Goal: Contribute content: Add original content to the website for others to see

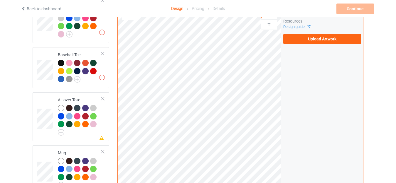
scroll to position [419, 0]
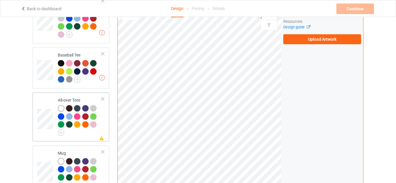
click at [68, 97] on div "All-over Tote" at bounding box center [80, 115] width 44 height 37
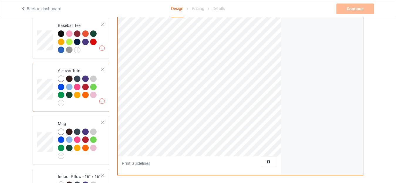
scroll to position [565, 0]
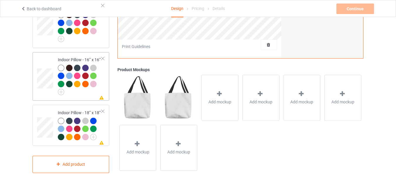
click at [66, 52] on div "Missing artwork on 1 side(s) Indoor Pillow - 16” x 16”" at bounding box center [71, 76] width 77 height 49
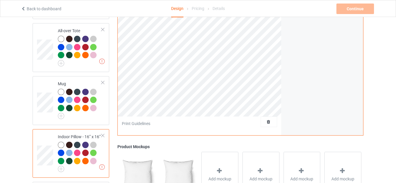
scroll to position [565, 0]
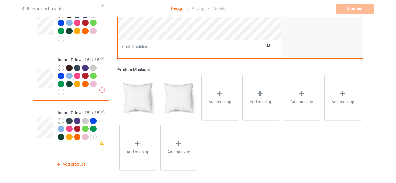
click at [64, 110] on div "Indoor Pillow - 18” x 18”" at bounding box center [80, 125] width 44 height 30
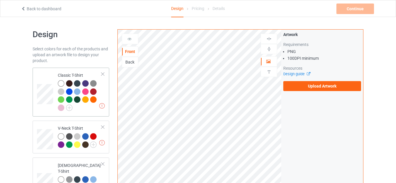
click at [67, 76] on div "Classic T-Shirt" at bounding box center [80, 91] width 44 height 38
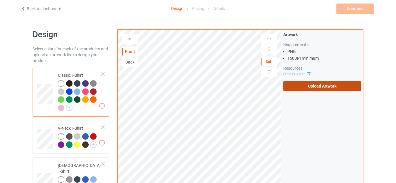
click at [317, 85] on label "Upload Artwork" at bounding box center [322, 86] width 78 height 10
click at [0, 0] on input "Upload Artwork" at bounding box center [0, 0] width 0 height 0
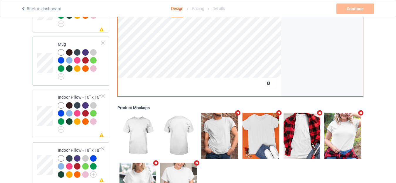
scroll to position [448, 0]
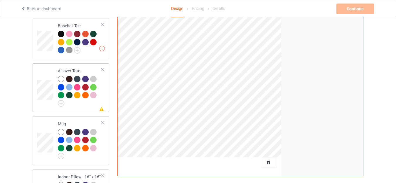
click at [68, 68] on div "All-over Tote" at bounding box center [80, 86] width 44 height 37
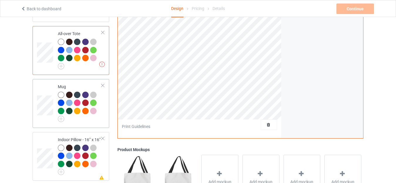
scroll to position [477, 0]
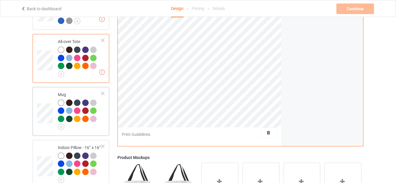
click at [81, 92] on div "Mug" at bounding box center [80, 110] width 44 height 37
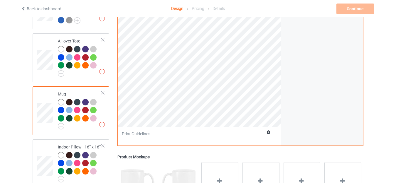
scroll to position [507, 0]
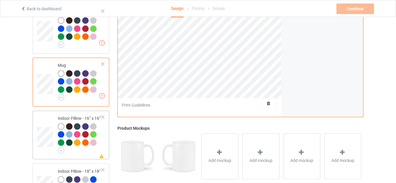
click at [65, 116] on div "Indoor Pillow - 16” x 16”" at bounding box center [80, 134] width 44 height 37
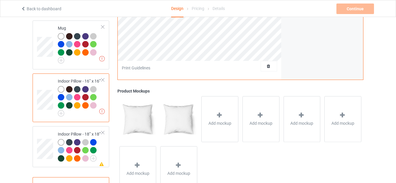
scroll to position [565, 0]
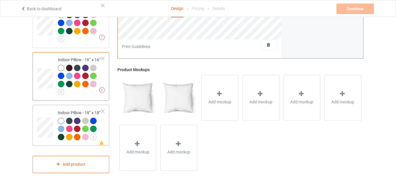
click at [67, 110] on div "Indoor Pillow - 18” x 18”" at bounding box center [80, 125] width 44 height 30
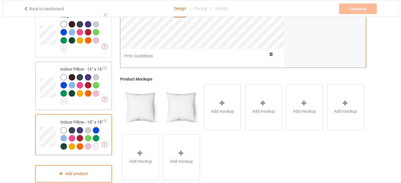
scroll to position [565, 0]
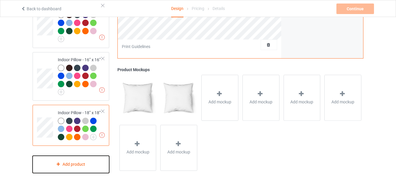
click at [77, 161] on div "Add product" at bounding box center [71, 164] width 77 height 17
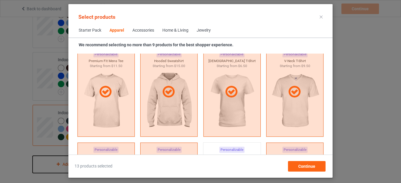
scroll to position [395, 0]
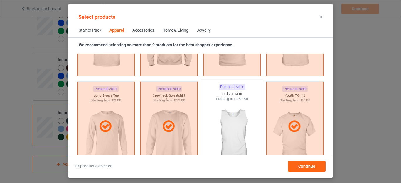
click at [228, 117] on img at bounding box center [231, 136] width 55 height 69
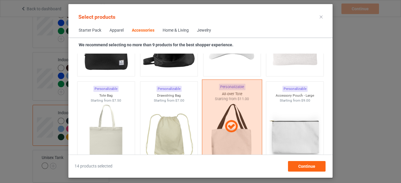
scroll to position [1773, 0]
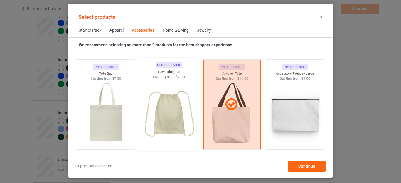
click at [171, 119] on img at bounding box center [168, 114] width 55 height 69
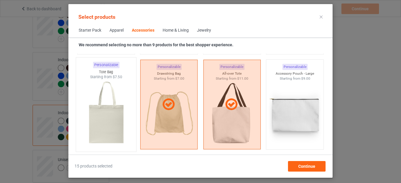
click at [109, 113] on img at bounding box center [105, 114] width 55 height 69
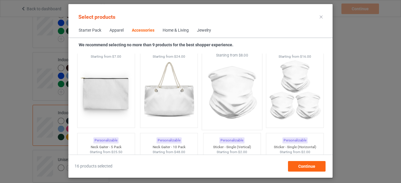
scroll to position [1803, 0]
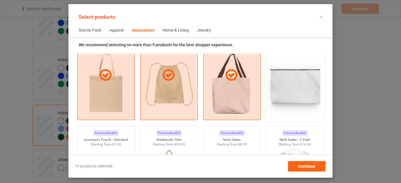
click at [279, 94] on img at bounding box center [294, 84] width 55 height 69
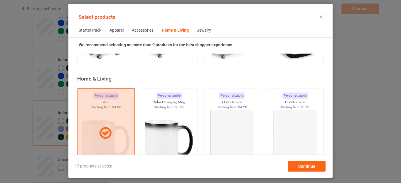
scroll to position [2712, 0]
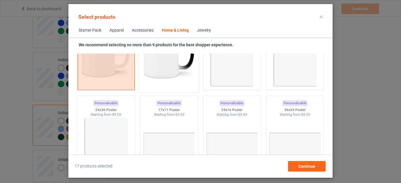
click at [159, 69] on img at bounding box center [168, 55] width 55 height 69
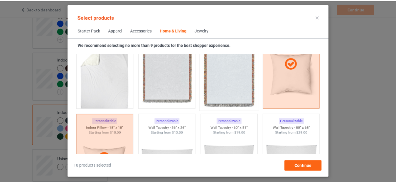
scroll to position [3035, 0]
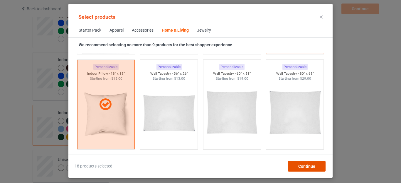
click at [313, 167] on span "Continue" at bounding box center [306, 166] width 17 height 5
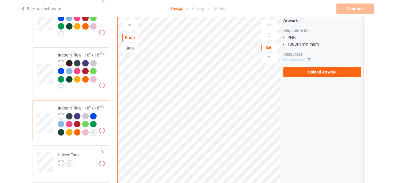
scroll to position [653, 0]
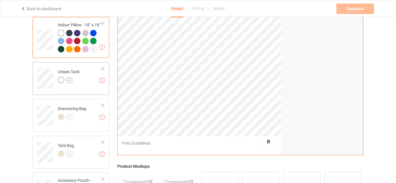
click at [69, 77] on img at bounding box center [69, 80] width 6 height 6
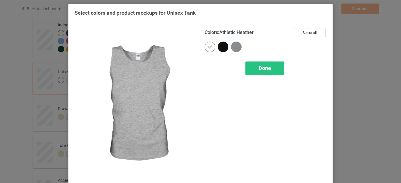
click at [233, 47] on img at bounding box center [236, 47] width 11 height 11
click at [267, 72] on div "Done" at bounding box center [264, 68] width 39 height 13
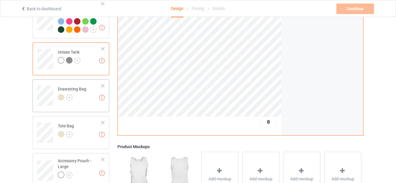
scroll to position [683, 0]
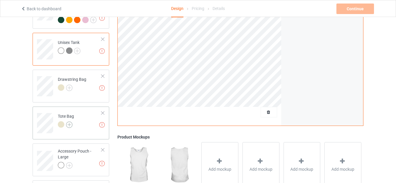
click at [70, 124] on img at bounding box center [69, 125] width 6 height 6
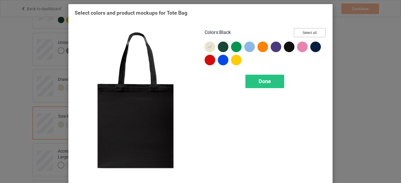
click at [301, 35] on button "Select all" at bounding box center [310, 32] width 32 height 9
click at [284, 49] on div at bounding box center [289, 47] width 11 height 11
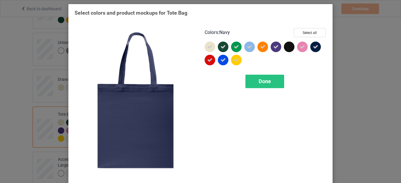
click at [313, 49] on icon at bounding box center [315, 46] width 5 height 5
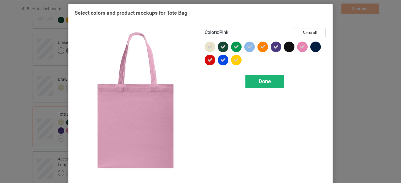
click at [266, 80] on span "Done" at bounding box center [264, 81] width 12 height 6
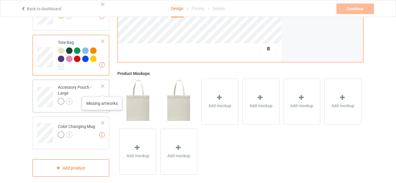
scroll to position [759, 0]
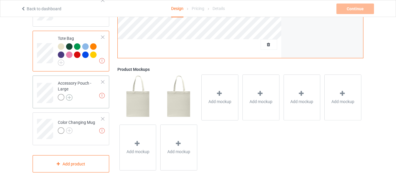
click at [68, 95] on img at bounding box center [69, 97] width 6 height 6
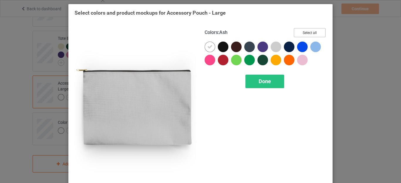
click at [311, 30] on button "Select all" at bounding box center [310, 32] width 32 height 9
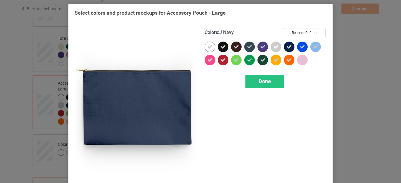
click at [287, 48] on icon at bounding box center [288, 46] width 5 height 5
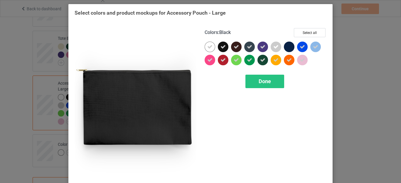
click at [218, 47] on div at bounding box center [223, 47] width 11 height 11
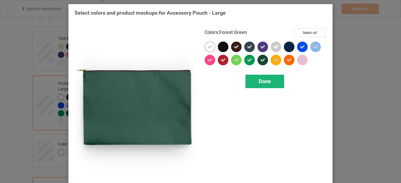
click at [261, 82] on span "Done" at bounding box center [264, 81] width 12 height 6
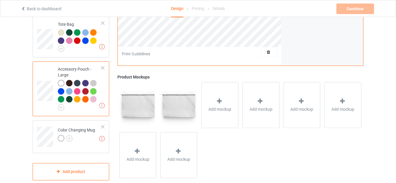
scroll to position [781, 0]
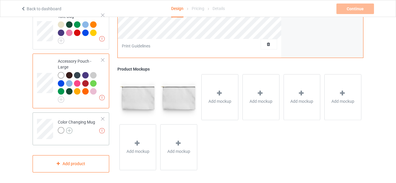
click at [72, 128] on img at bounding box center [69, 131] width 6 height 6
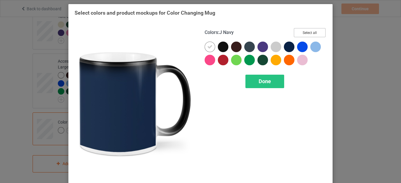
click at [302, 32] on button "Select all" at bounding box center [310, 32] width 32 height 9
click at [286, 46] on icon at bounding box center [288, 46] width 5 height 5
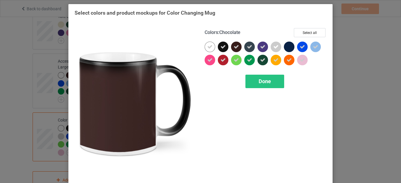
click at [235, 47] on icon at bounding box center [236, 46] width 5 height 5
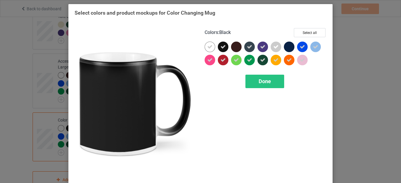
click at [220, 47] on icon at bounding box center [222, 46] width 5 height 5
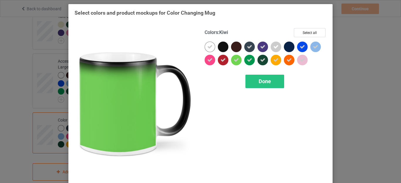
click at [269, 81] on div "Done" at bounding box center [264, 81] width 39 height 13
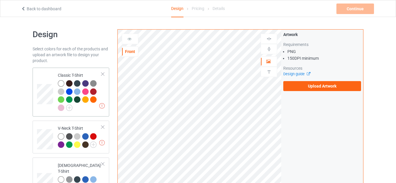
click at [70, 75] on div "Classic T-Shirt" at bounding box center [80, 91] width 44 height 38
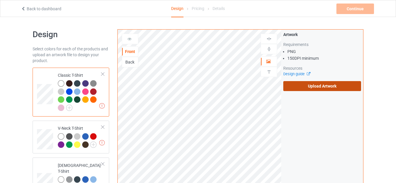
click at [322, 85] on label "Upload Artwork" at bounding box center [322, 86] width 78 height 10
click at [0, 0] on input "Upload Artwork" at bounding box center [0, 0] width 0 height 0
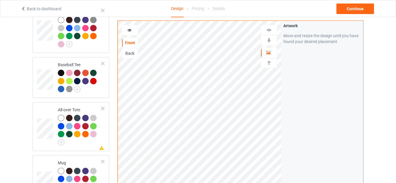
scroll to position [440, 0]
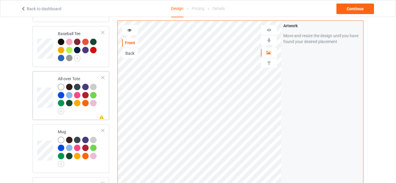
click at [71, 74] on td "Missing artwork on 1 side(s) All-over Tote" at bounding box center [80, 96] width 50 height 44
click at [126, 31] on div at bounding box center [130, 30] width 16 height 6
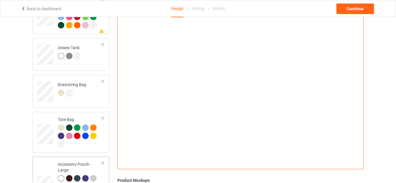
scroll to position [733, 0]
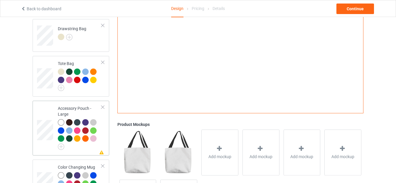
click at [69, 103] on td "Missing artwork on 1 side(s) Accessory Pouch - Large" at bounding box center [80, 128] width 50 height 50
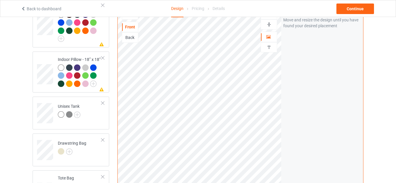
scroll to position [587, 0]
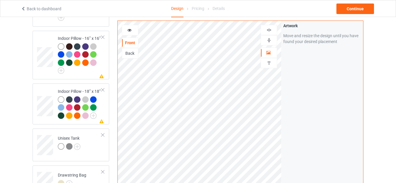
click at [130, 29] on icon at bounding box center [129, 29] width 5 height 4
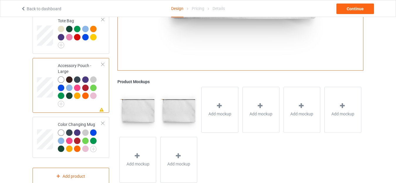
scroll to position [789, 0]
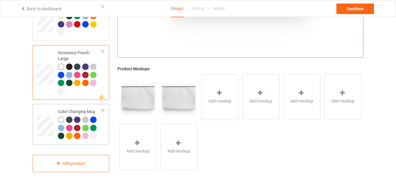
click at [65, 106] on td "Color Changing Mug" at bounding box center [80, 124] width 50 height 36
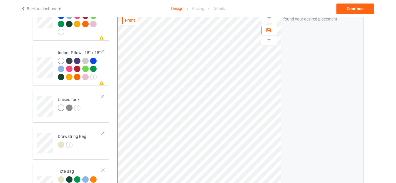
scroll to position [613, 0]
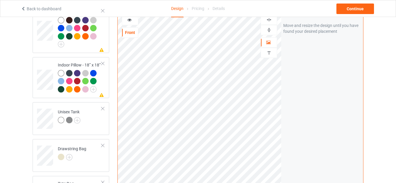
click at [129, 20] on div at bounding box center [130, 20] width 16 height 6
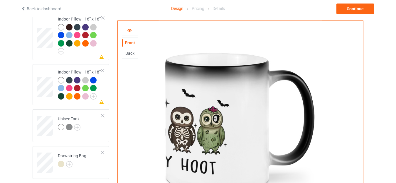
scroll to position [584, 0]
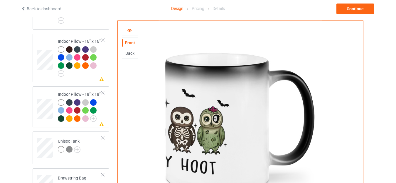
click at [129, 31] on icon at bounding box center [129, 29] width 5 height 4
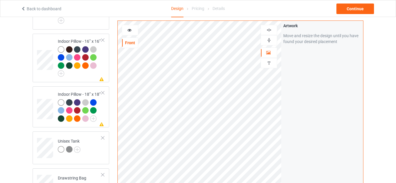
click at [130, 28] on icon at bounding box center [129, 29] width 5 height 4
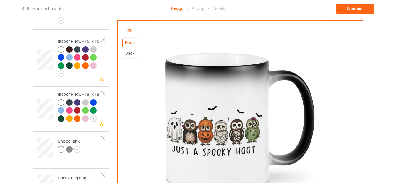
click at [131, 31] on icon at bounding box center [129, 29] width 5 height 4
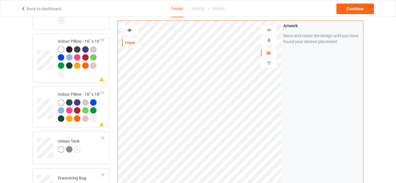
click at [133, 27] on div at bounding box center [130, 30] width 16 height 11
click at [129, 29] on icon at bounding box center [129, 29] width 5 height 4
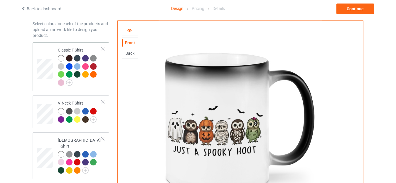
scroll to position [0, 0]
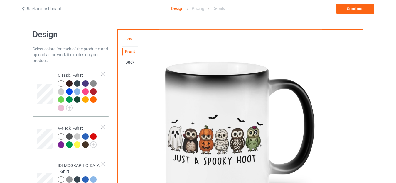
click at [65, 70] on td "Classic T-Shirt" at bounding box center [80, 92] width 50 height 44
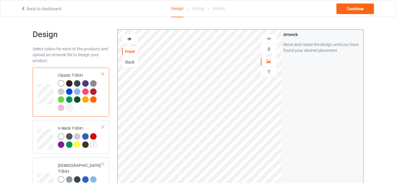
click at [132, 40] on div at bounding box center [130, 39] width 16 height 6
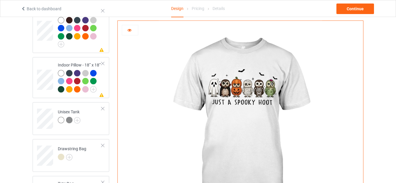
scroll to position [496, 0]
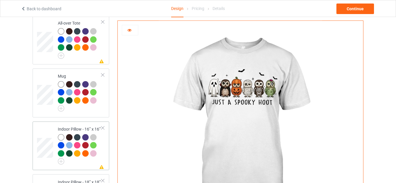
click at [71, 126] on div "Indoor Pillow - 16” x 16”" at bounding box center [80, 144] width 44 height 37
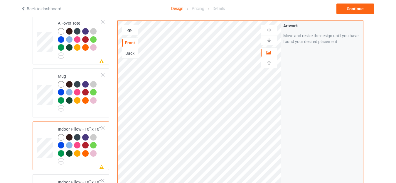
click at [131, 33] on div at bounding box center [130, 30] width 16 height 11
click at [131, 32] on div at bounding box center [130, 30] width 16 height 6
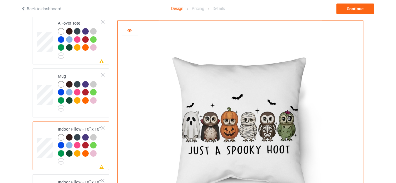
click at [131, 31] on icon at bounding box center [129, 29] width 5 height 4
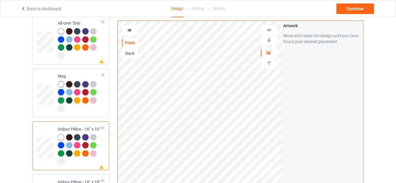
click at [269, 42] on img at bounding box center [269, 41] width 6 height 6
click at [268, 32] on img at bounding box center [269, 30] width 6 height 6
click at [135, 28] on div at bounding box center [130, 30] width 16 height 6
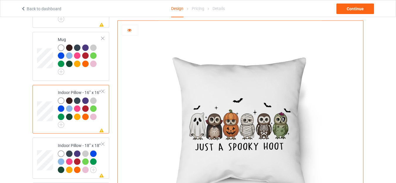
scroll to position [554, 0]
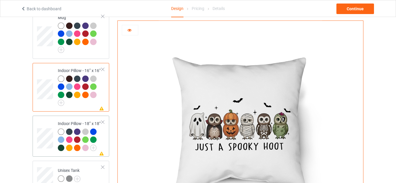
click at [70, 121] on div "Indoor Pillow - 18” x 18”" at bounding box center [80, 136] width 44 height 30
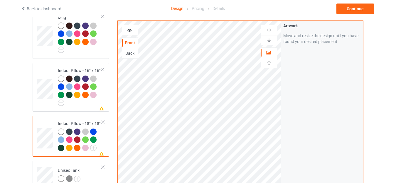
click at [270, 41] on img at bounding box center [269, 41] width 6 height 6
click at [269, 30] on img at bounding box center [269, 30] width 6 height 6
click at [129, 28] on icon at bounding box center [129, 29] width 5 height 4
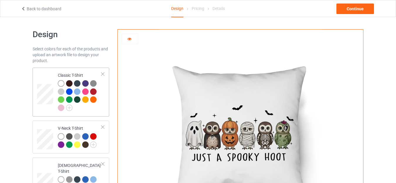
click at [73, 75] on div "Classic T-Shirt" at bounding box center [80, 91] width 44 height 38
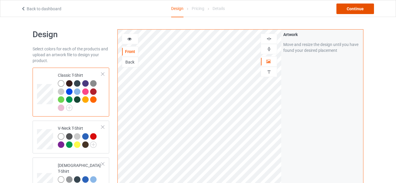
click at [355, 7] on div "Continue" at bounding box center [355, 9] width 38 height 11
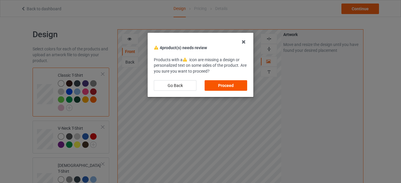
click at [229, 83] on div "Proceed" at bounding box center [225, 85] width 43 height 11
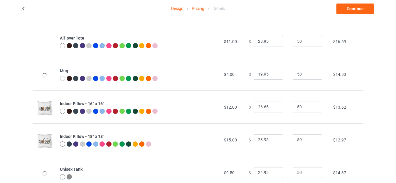
scroll to position [352, 0]
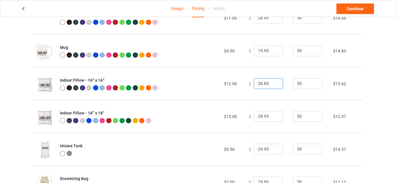
drag, startPoint x: 259, startPoint y: 83, endPoint x: 256, endPoint y: 84, distance: 3.1
click at [256, 84] on input "26.65" at bounding box center [267, 83] width 29 height 11
type input "28.65"
drag, startPoint x: 259, startPoint y: 116, endPoint x: 239, endPoint y: 116, distance: 19.4
click at [240, 116] on tr "Indoor Pillow - 18” x 18” $15.00 $ 28.95 50 $12.97" at bounding box center [198, 116] width 331 height 33
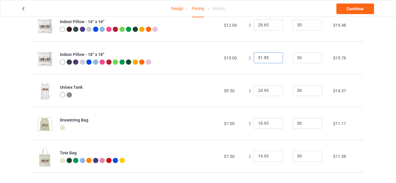
scroll to position [440, 0]
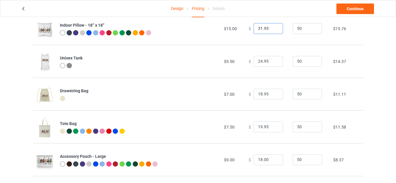
type input "31.95"
drag, startPoint x: 259, startPoint y: 94, endPoint x: 244, endPoint y: 94, distance: 15.3
click at [245, 94] on td "$ 18.95" at bounding box center [267, 94] width 44 height 33
type input "23.95"
drag, startPoint x: 258, startPoint y: 126, endPoint x: 224, endPoint y: 122, distance: 34.0
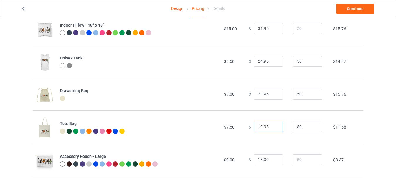
click at [225, 123] on tr "Tote Bag $7.50 $ 19.95 50 $11.58" at bounding box center [198, 127] width 331 height 33
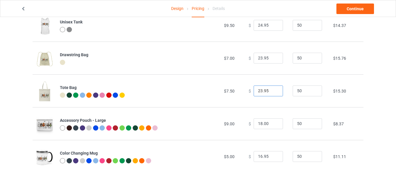
scroll to position [478, 0]
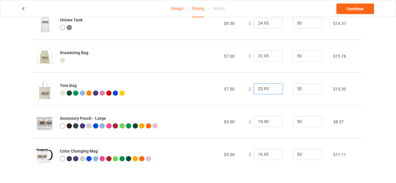
type input "23.95"
drag, startPoint x: 259, startPoint y: 121, endPoint x: 244, endPoint y: 121, distance: 15.3
click at [245, 121] on td "$ 18.00" at bounding box center [267, 121] width 44 height 33
drag, startPoint x: 260, startPoint y: 121, endPoint x: 267, endPoint y: 121, distance: 6.5
click at [267, 121] on input "25.00" at bounding box center [267, 121] width 29 height 11
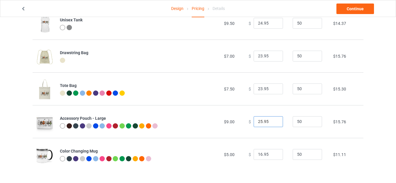
type input "25.95"
drag, startPoint x: 258, startPoint y: 153, endPoint x: 243, endPoint y: 153, distance: 15.5
click at [245, 153] on td "$ 16.95" at bounding box center [267, 154] width 44 height 33
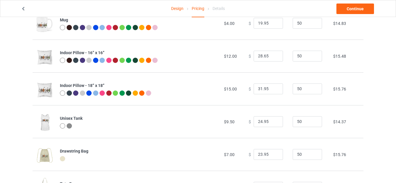
scroll to position [383, 0]
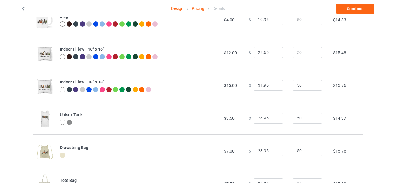
type input "21.95"
click at [258, 120] on input "24.95" at bounding box center [267, 118] width 29 height 11
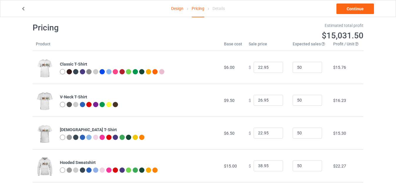
scroll to position [0, 0]
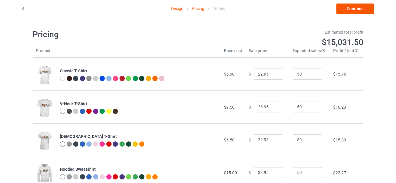
type input "25.95"
click at [350, 7] on link "Continue" at bounding box center [355, 9] width 38 height 11
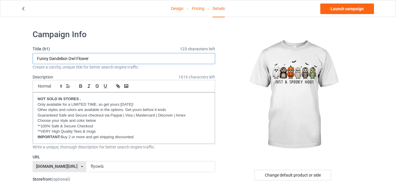
click at [103, 58] on input "Funny Dandelion Owl Flower" at bounding box center [124, 58] width 182 height 11
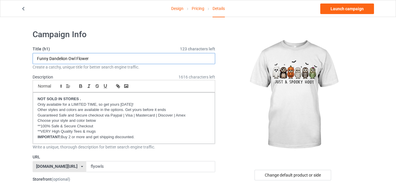
click at [90, 58] on input "Funny Dandelion Owl Flower" at bounding box center [124, 58] width 182 height 11
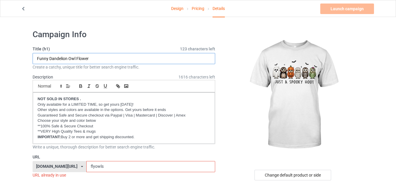
click at [90, 58] on input "Funny Dandelion Owl Flower" at bounding box center [124, 58] width 182 height 11
drag, startPoint x: 90, startPoint y: 58, endPoint x: 92, endPoint y: 61, distance: 3.7
click at [90, 58] on input "Funny Dandelion Owl Flower" at bounding box center [124, 58] width 182 height 11
type input "Just A Spooky Hoot - Funny Owl [DATE]"
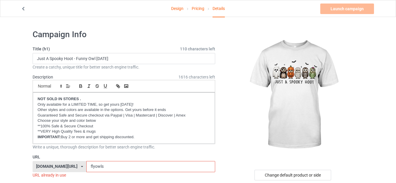
click at [91, 165] on input "flyowls" at bounding box center [150, 166] width 128 height 11
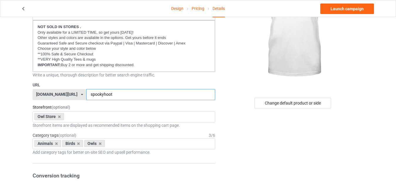
scroll to position [88, 0]
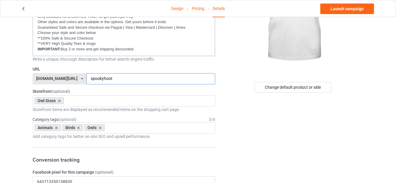
type input "spookyhoot"
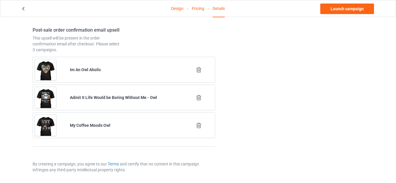
scroll to position [814, 0]
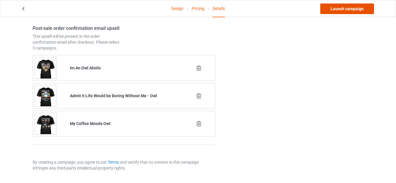
click at [344, 7] on link "Launch campaign" at bounding box center [347, 9] width 54 height 11
